Goal: Information Seeking & Learning: Check status

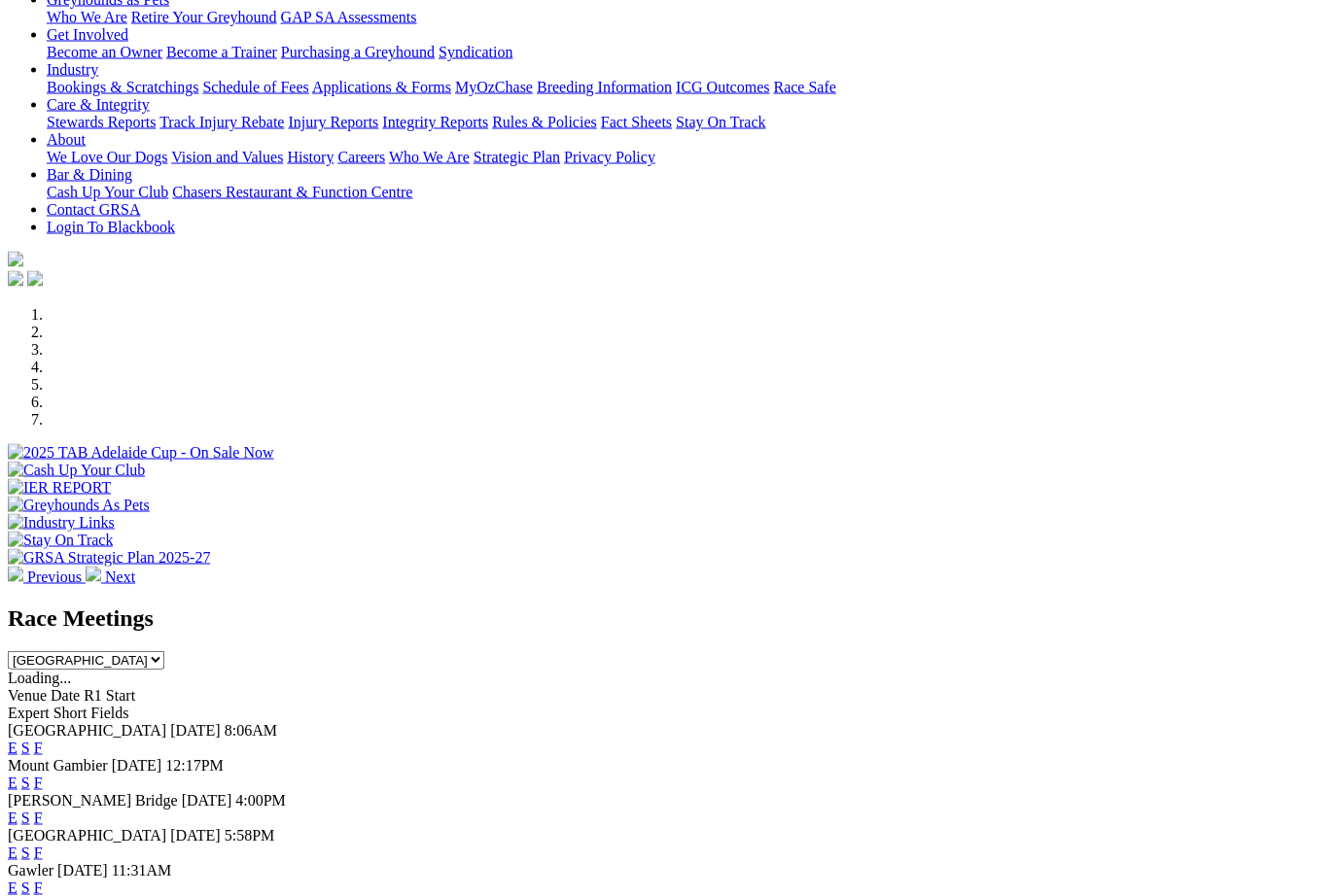
scroll to position [309, 0]
click at [42, 739] on link "F" at bounding box center [38, 747] width 9 height 17
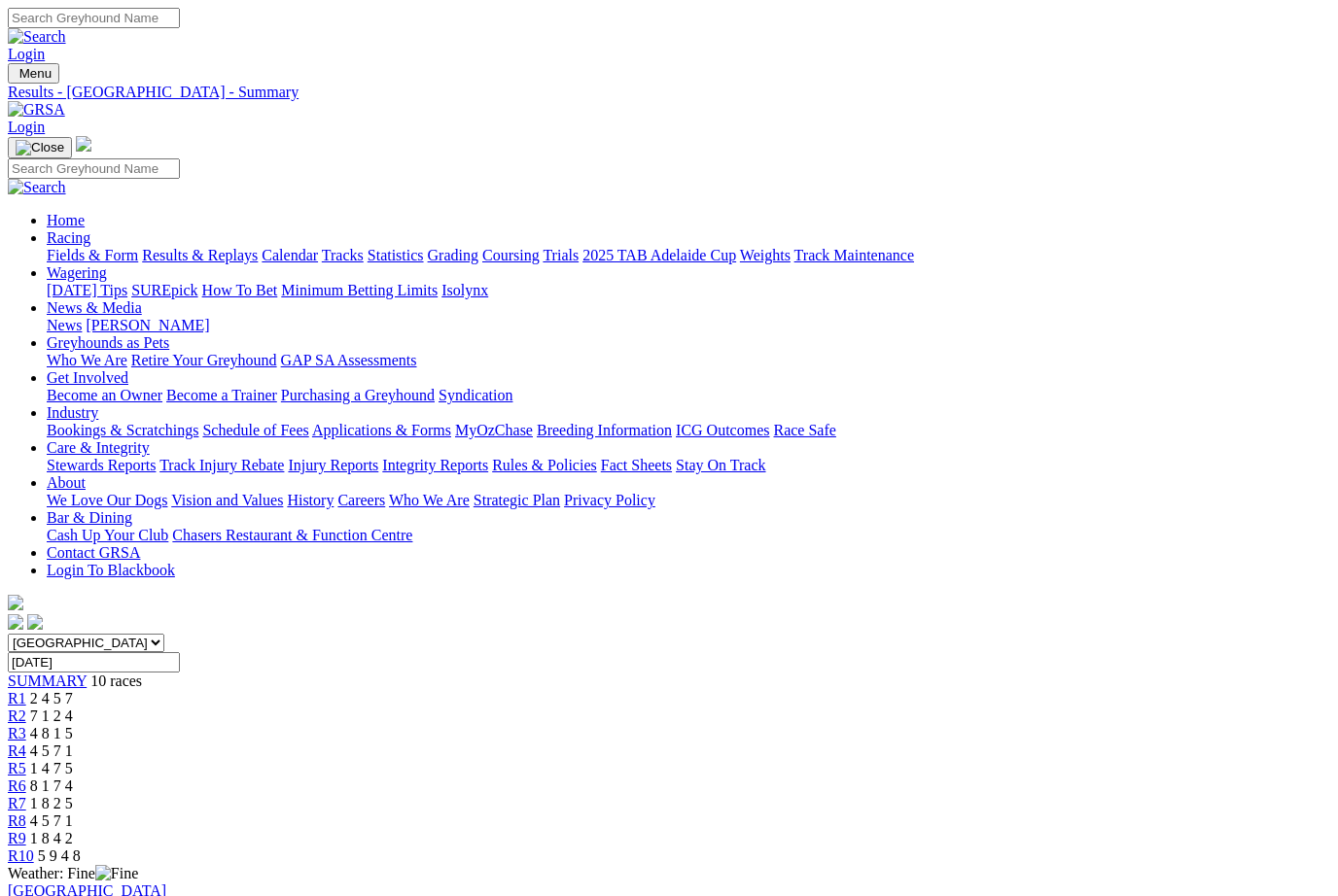
click at [239, 247] on link "Results & Replays" at bounding box center [200, 255] width 116 height 17
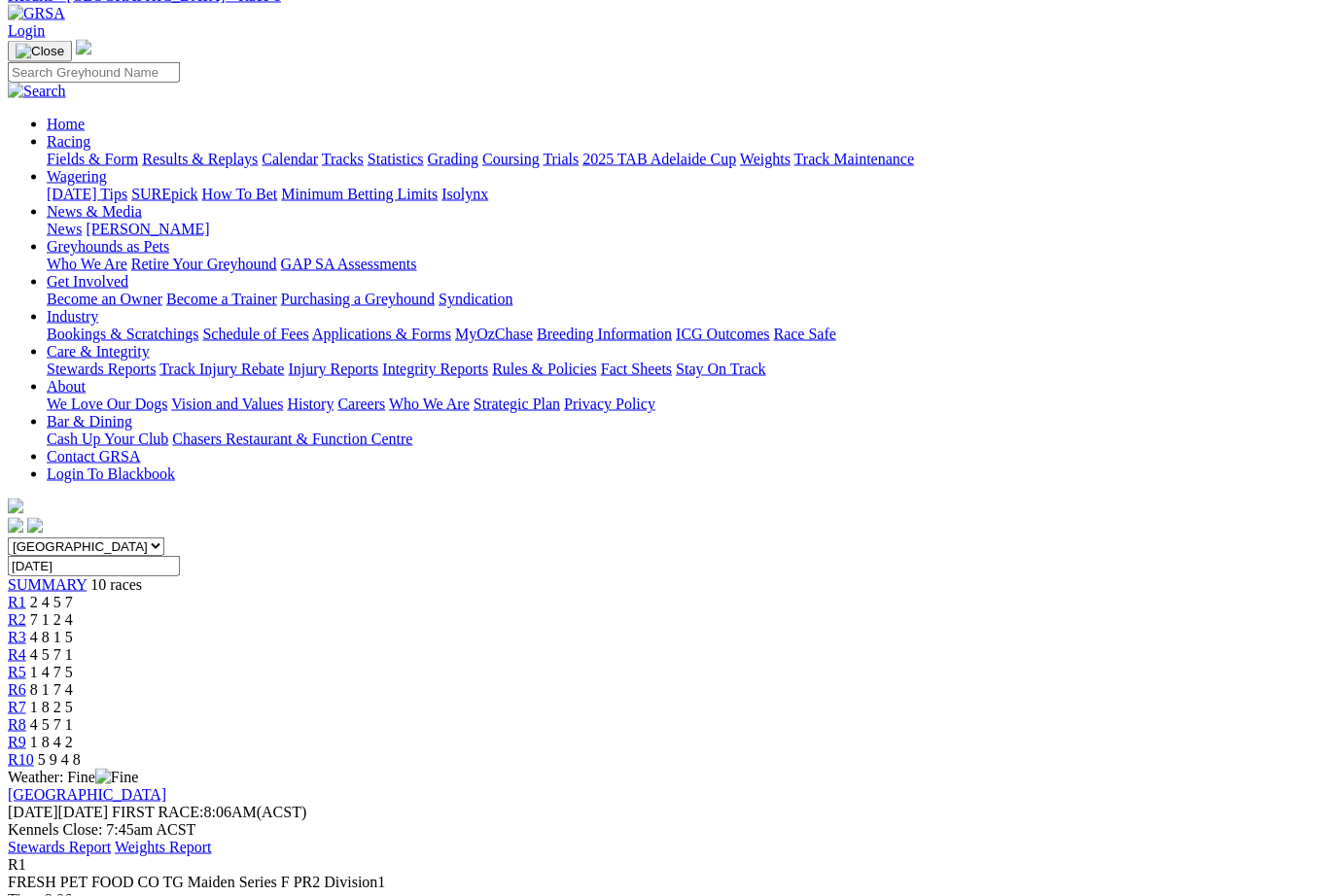
scroll to position [97, 0]
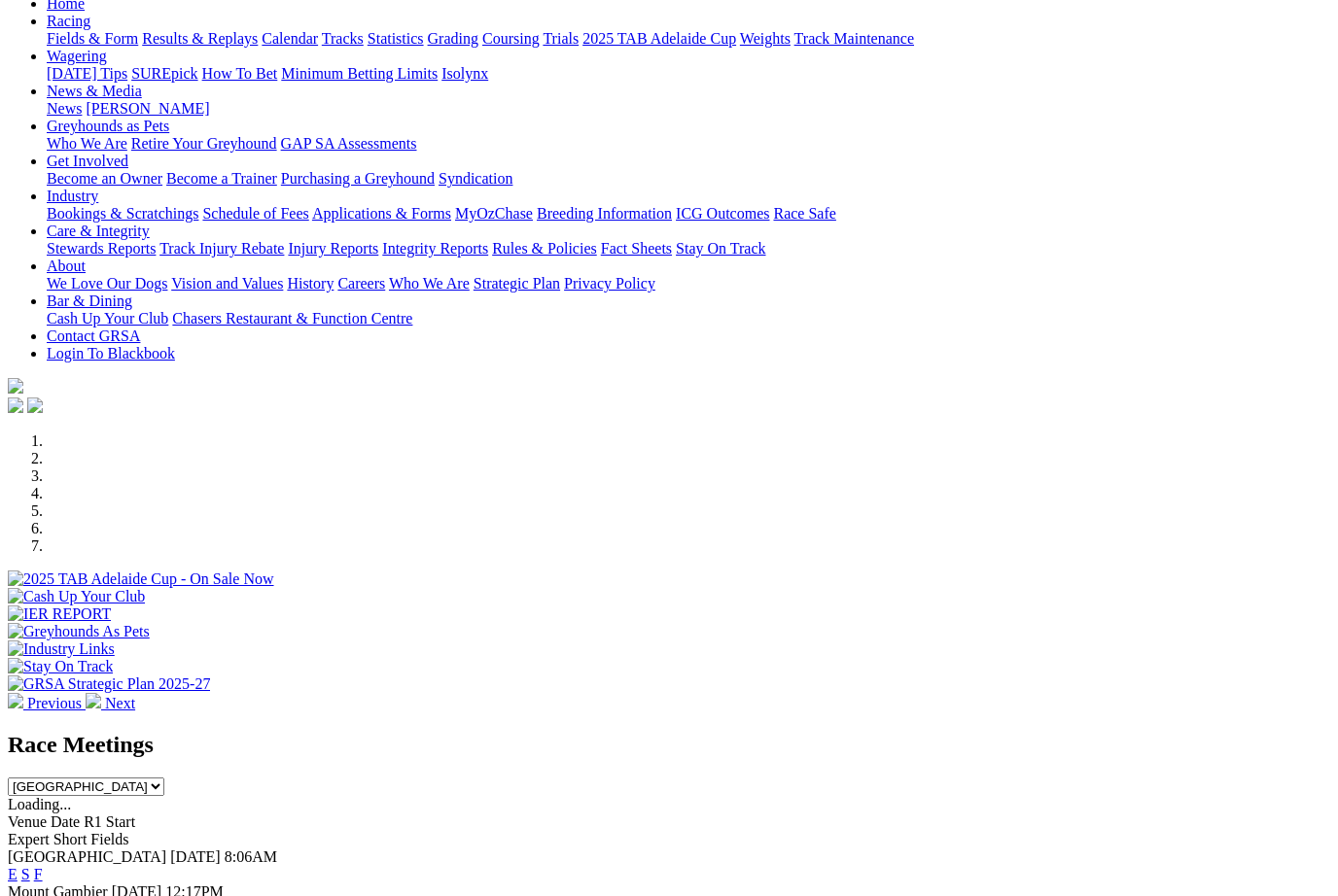
scroll to position [195, 0]
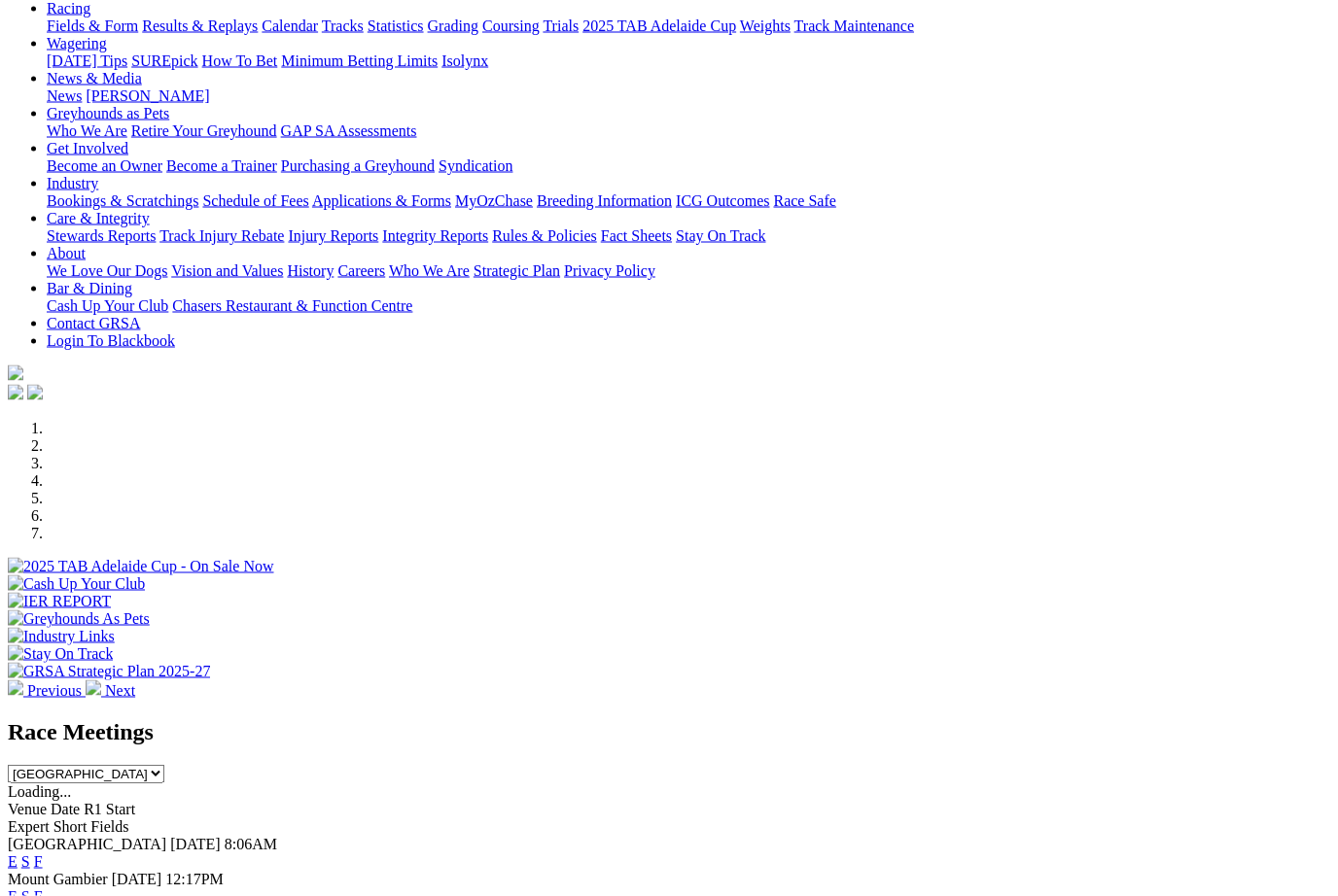
click at [164, 766] on select "South Australia New South Wales Northern Territory Queensland Tasmania Victoria…" at bounding box center [86, 774] width 156 height 19
select select "VIC"
click at [42, 888] on link "F" at bounding box center [38, 896] width 9 height 17
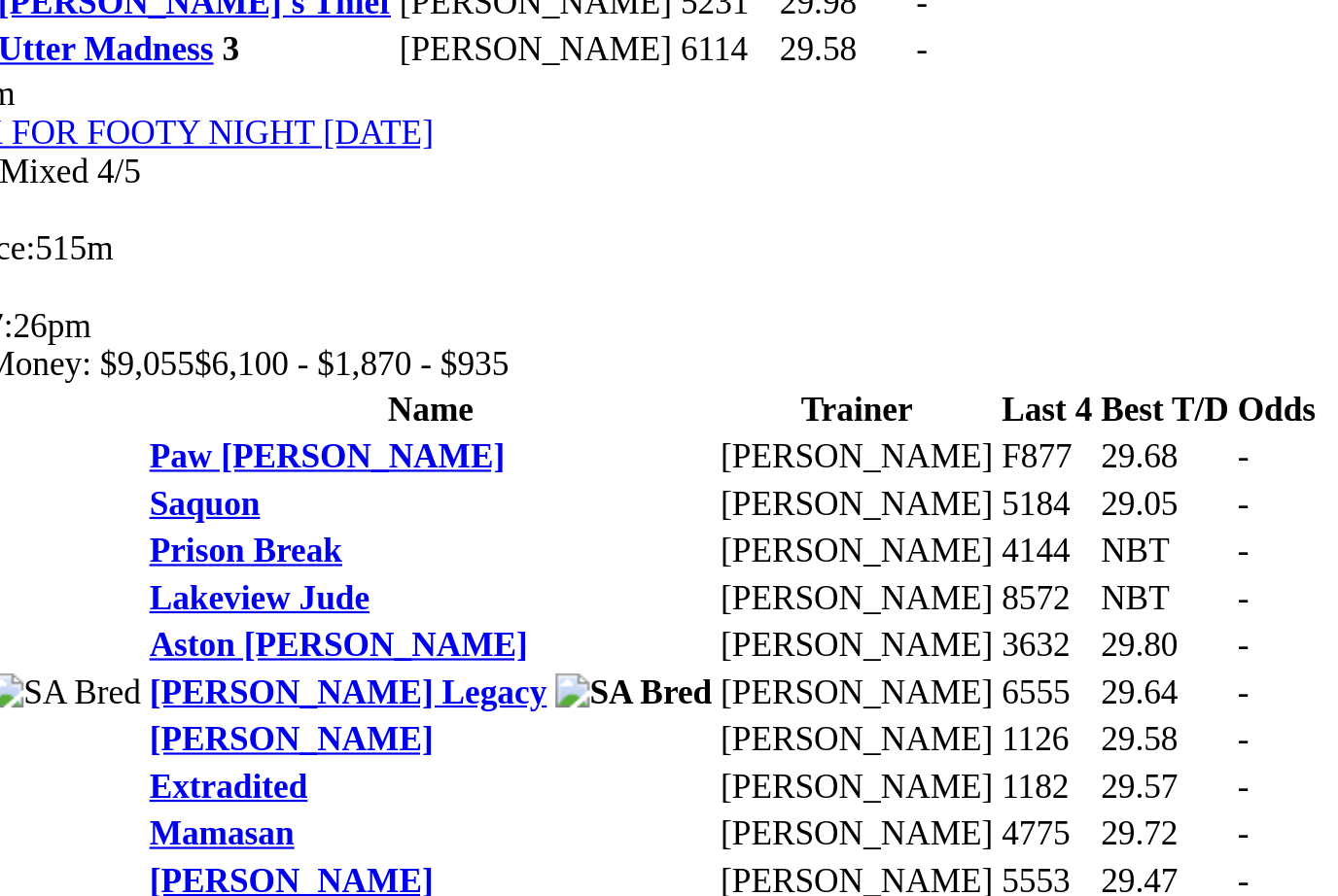
scroll to position [2046, 0]
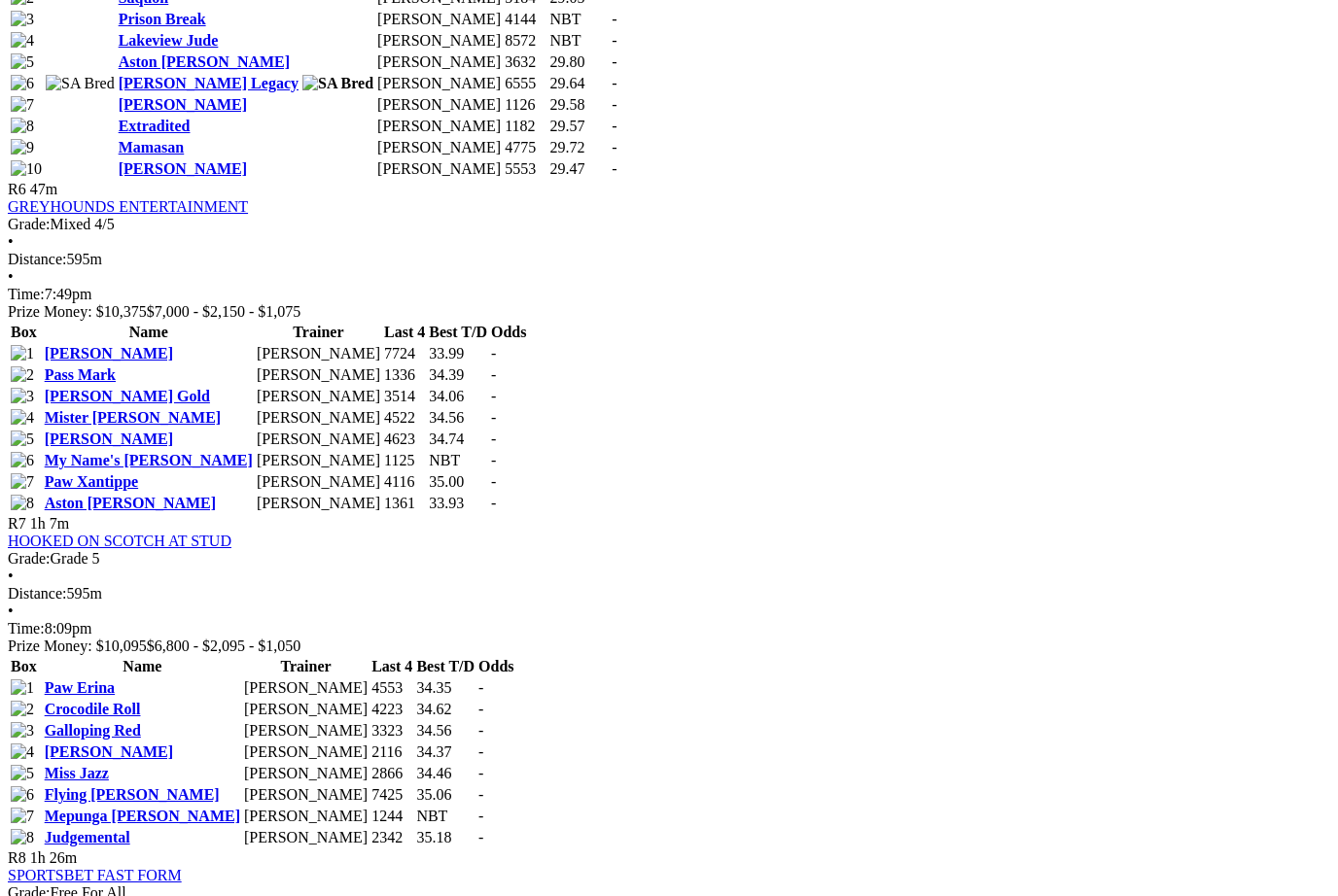
scroll to position [2747, 103]
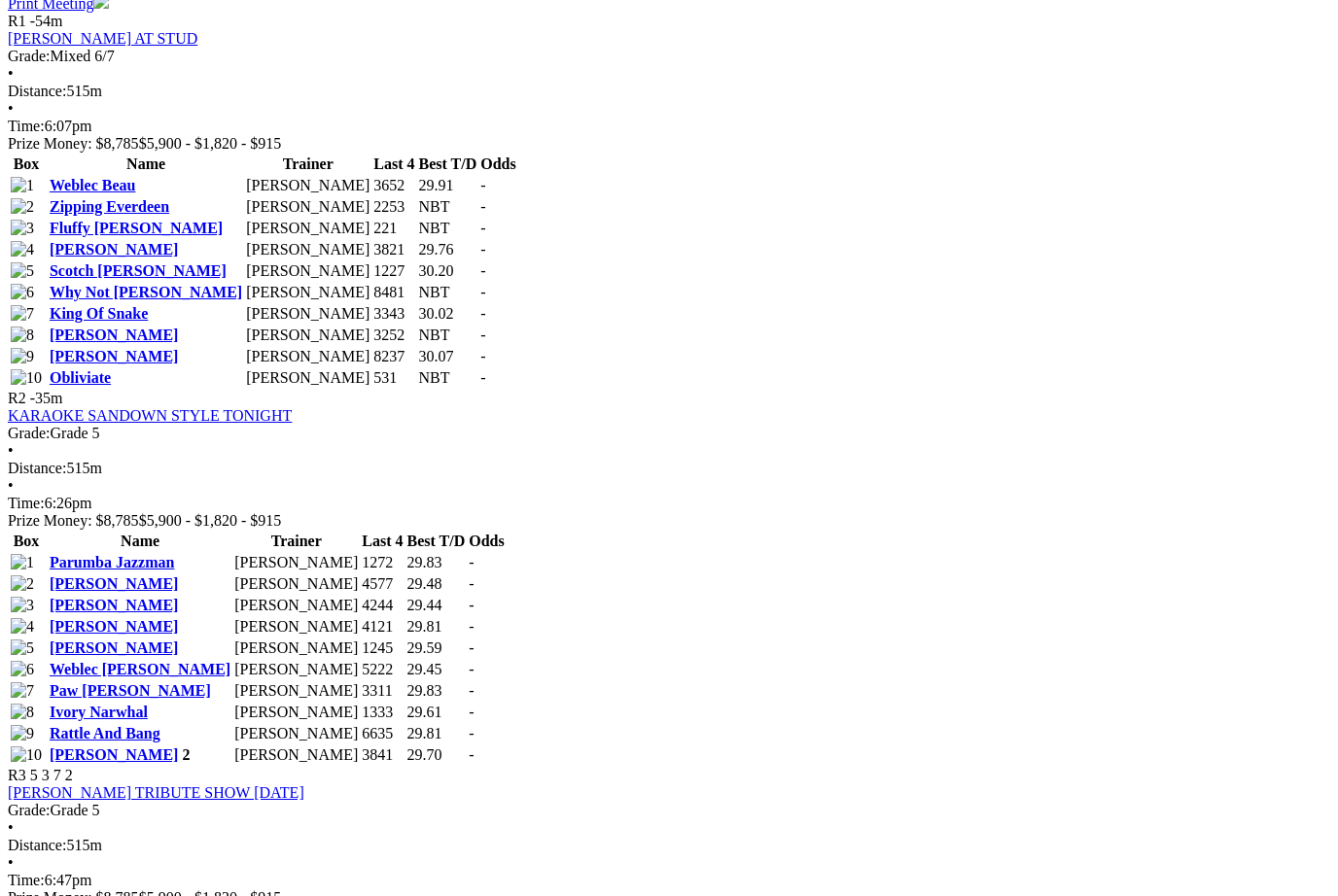
scroll to position [1007, 216]
